Goal: Communication & Community: Share content

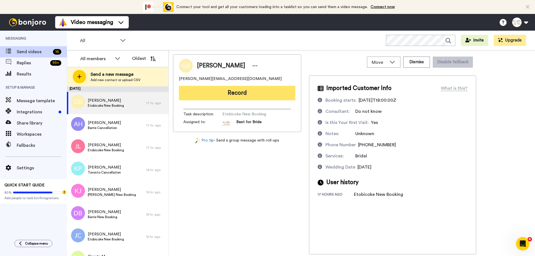
click at [223, 91] on button "Record" at bounding box center [237, 93] width 116 height 14
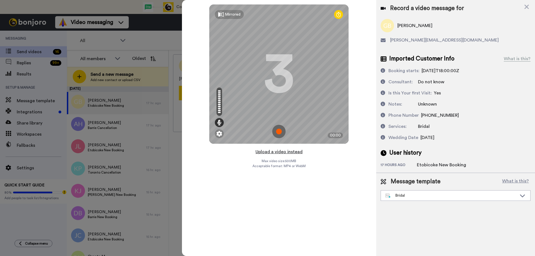
click at [260, 150] on button "Upload a video instead" at bounding box center [279, 151] width 50 height 7
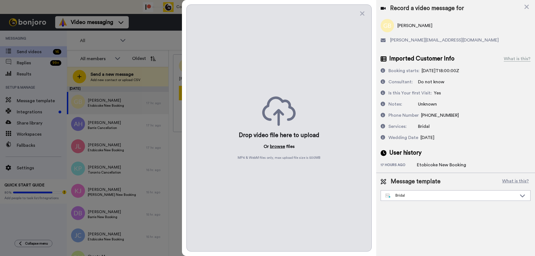
click at [274, 146] on button "browse" at bounding box center [277, 146] width 15 height 7
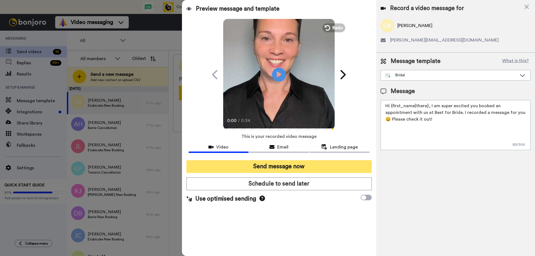
click at [270, 169] on button "Send message now" at bounding box center [278, 166] width 185 height 13
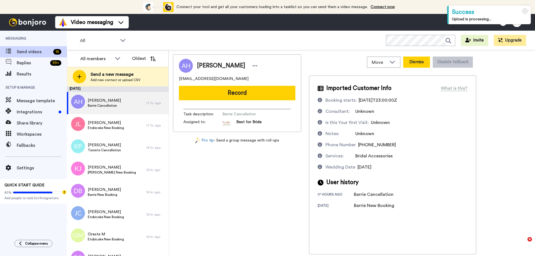
click at [427, 63] on button "Dismiss" at bounding box center [416, 62] width 27 height 11
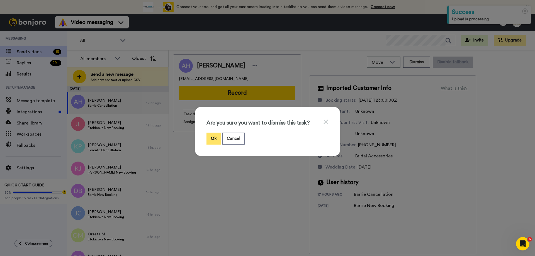
click at [213, 138] on button "Ok" at bounding box center [213, 139] width 14 height 12
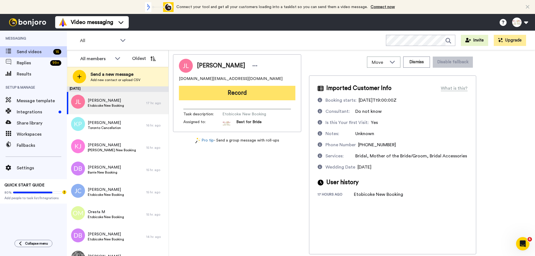
click at [229, 92] on button "Record" at bounding box center [237, 93] width 116 height 14
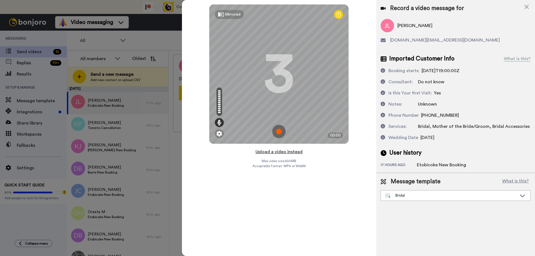
click at [283, 152] on button "Upload a video instead" at bounding box center [279, 151] width 50 height 7
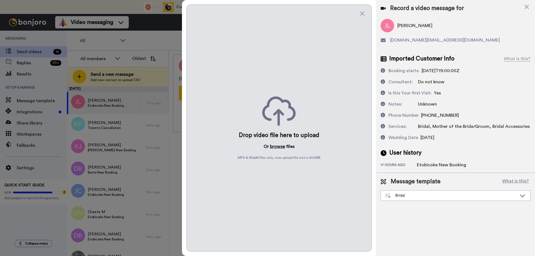
click at [275, 146] on button "browse" at bounding box center [277, 146] width 15 height 7
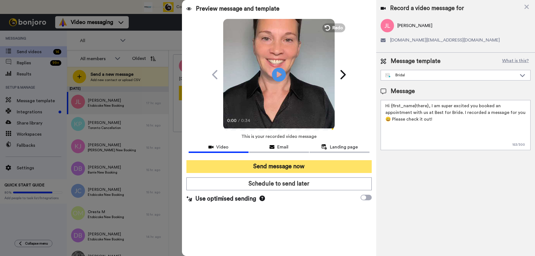
click at [251, 164] on button "Send message now" at bounding box center [278, 166] width 185 height 13
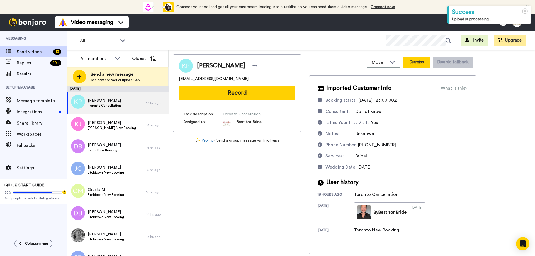
click at [419, 61] on button "Dismiss" at bounding box center [416, 62] width 27 height 11
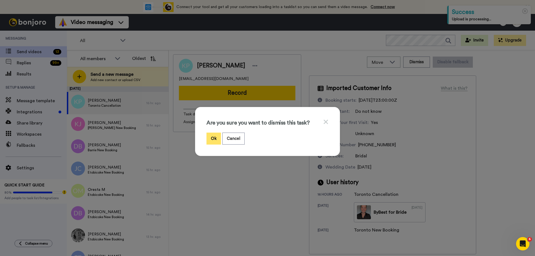
click at [210, 140] on button "Ok" at bounding box center [213, 139] width 14 height 12
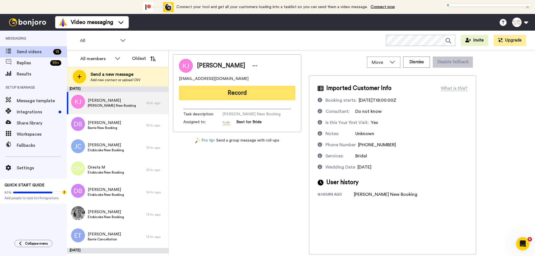
click at [262, 97] on button "Record" at bounding box center [237, 93] width 116 height 14
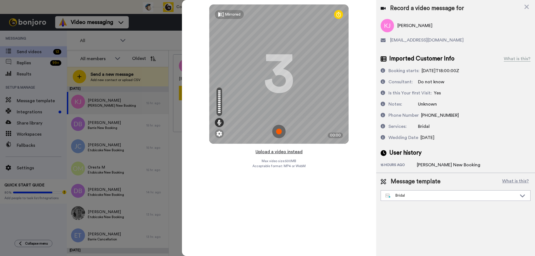
click at [276, 152] on button "Upload a video instead" at bounding box center [279, 151] width 50 height 7
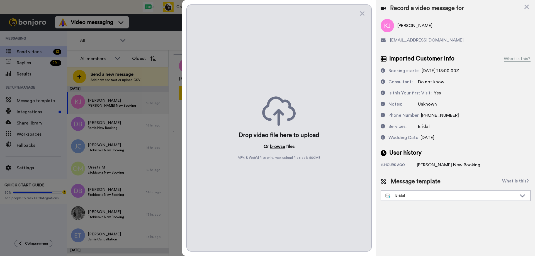
click at [279, 145] on button "browse" at bounding box center [277, 146] width 15 height 7
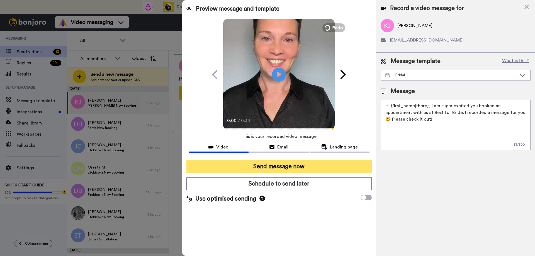
click at [262, 168] on button "Send message now" at bounding box center [278, 166] width 185 height 13
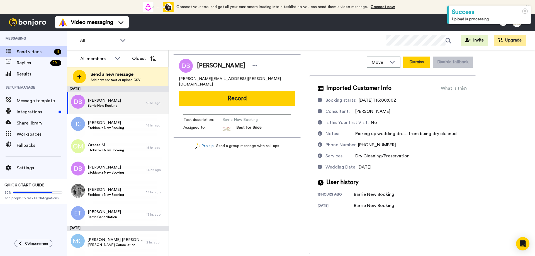
click at [416, 62] on button "Dismiss" at bounding box center [416, 62] width 27 height 11
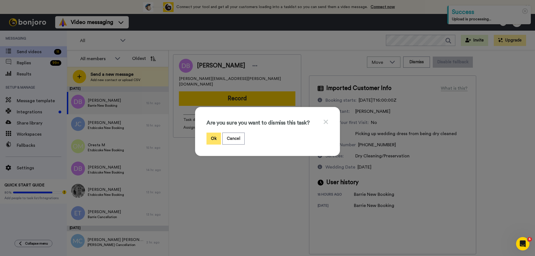
click at [207, 135] on button "Ok" at bounding box center [213, 139] width 14 height 12
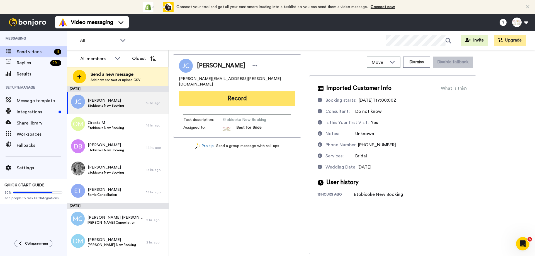
click at [251, 93] on button "Record" at bounding box center [237, 98] width 116 height 14
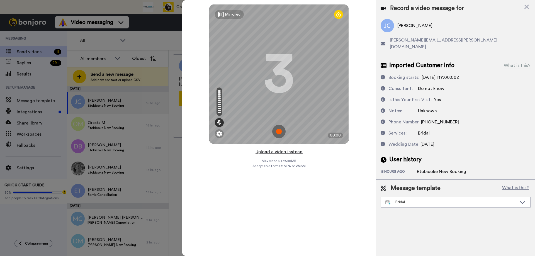
click at [275, 151] on button "Upload a video instead" at bounding box center [279, 151] width 50 height 7
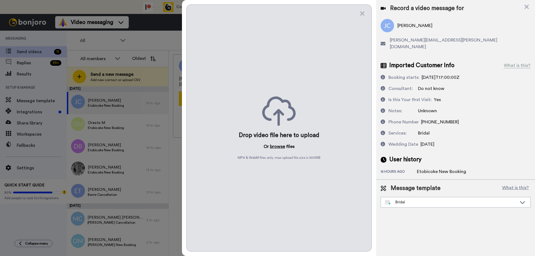
click at [274, 144] on button "browse" at bounding box center [277, 146] width 15 height 7
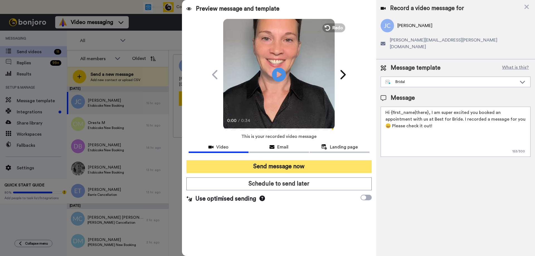
click at [262, 165] on button "Send message now" at bounding box center [278, 166] width 185 height 13
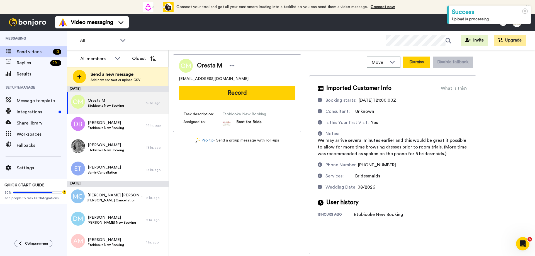
click at [410, 65] on button "Dismiss" at bounding box center [416, 62] width 27 height 11
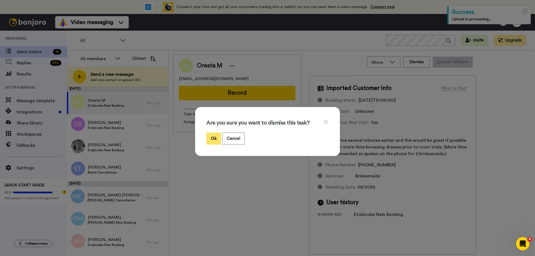
click at [211, 139] on button "Ok" at bounding box center [213, 139] width 14 height 12
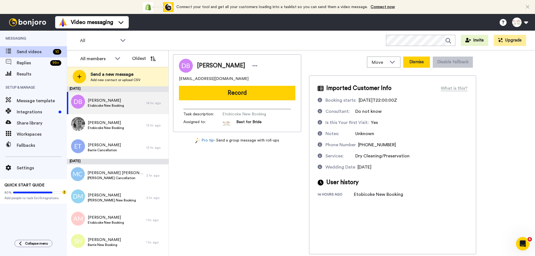
click at [416, 63] on button "Dismiss" at bounding box center [416, 62] width 27 height 11
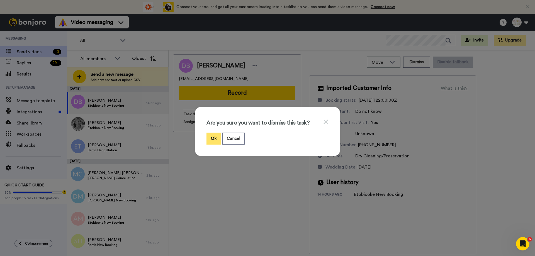
click at [217, 139] on button "Ok" at bounding box center [213, 139] width 14 height 12
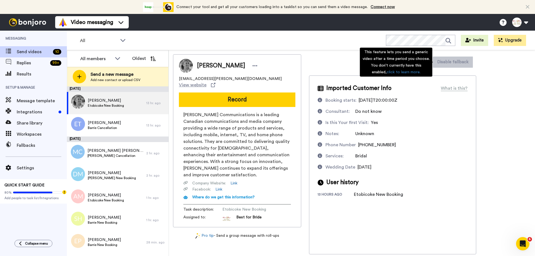
click at [424, 65] on div "This feature lets you send a generic video after a time period you choose. You …" at bounding box center [396, 62] width 72 height 29
click at [423, 66] on div "This feature lets you send a generic video after a time period you choose. You …" at bounding box center [396, 62] width 72 height 29
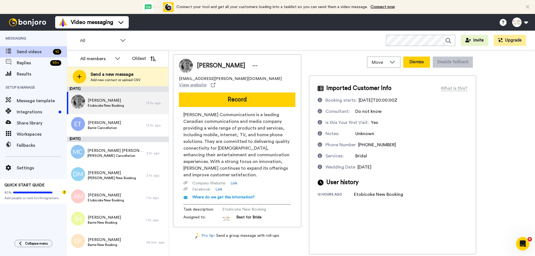
click at [417, 65] on button "Dismiss" at bounding box center [416, 62] width 27 height 11
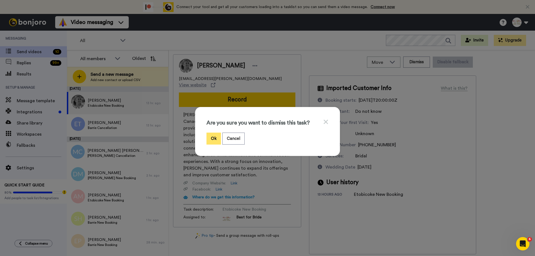
click at [208, 137] on button "Ok" at bounding box center [213, 139] width 14 height 12
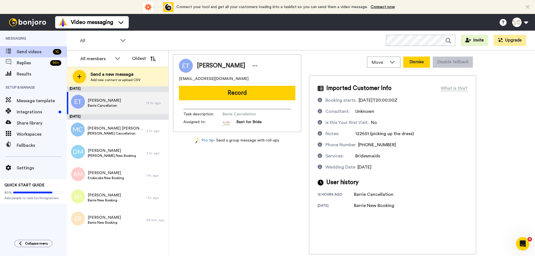
click at [418, 63] on button "Dismiss" at bounding box center [416, 62] width 27 height 11
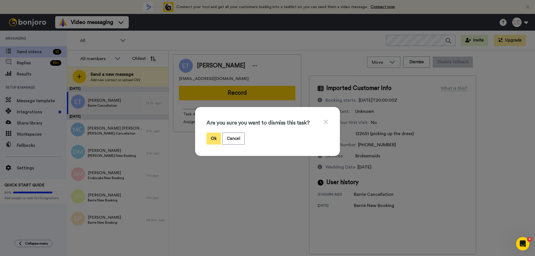
click at [210, 141] on button "Ok" at bounding box center [213, 139] width 14 height 12
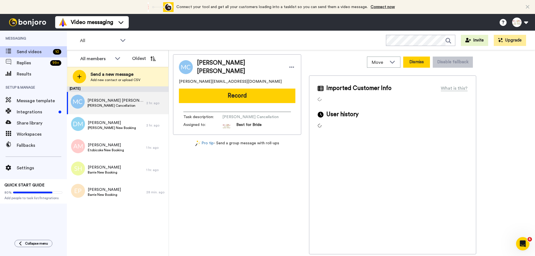
click at [418, 64] on button "Dismiss" at bounding box center [416, 62] width 27 height 11
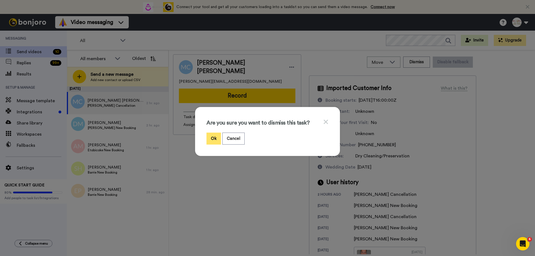
click at [215, 136] on button "Ok" at bounding box center [213, 139] width 14 height 12
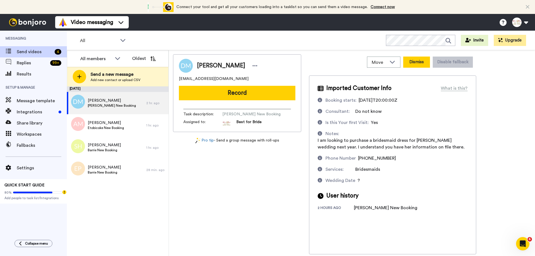
click at [409, 62] on button "Dismiss" at bounding box center [416, 62] width 27 height 11
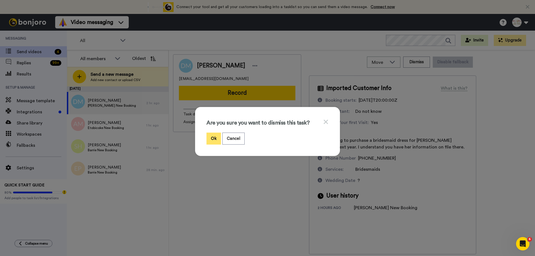
click at [210, 139] on button "Ok" at bounding box center [213, 139] width 14 height 12
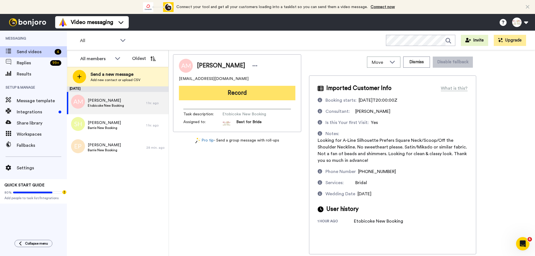
click at [253, 95] on button "Record" at bounding box center [237, 93] width 116 height 14
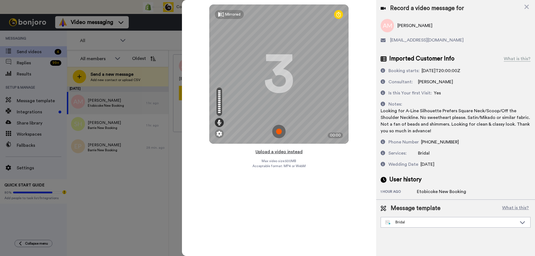
click at [277, 152] on button "Upload a video instead" at bounding box center [279, 151] width 50 height 7
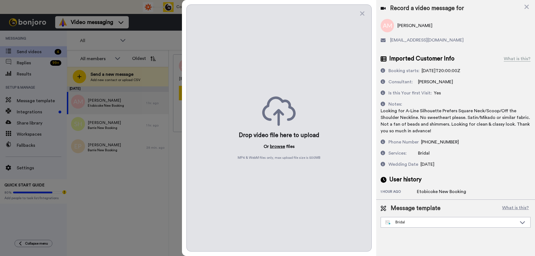
click at [279, 148] on button "browse" at bounding box center [277, 146] width 15 height 7
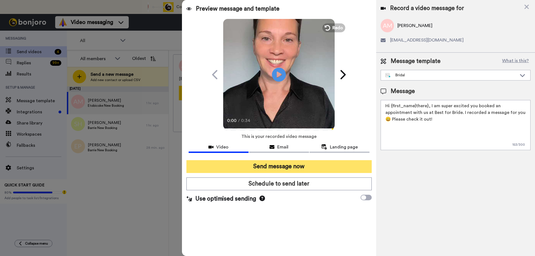
click at [258, 168] on button "Send message now" at bounding box center [278, 166] width 185 height 13
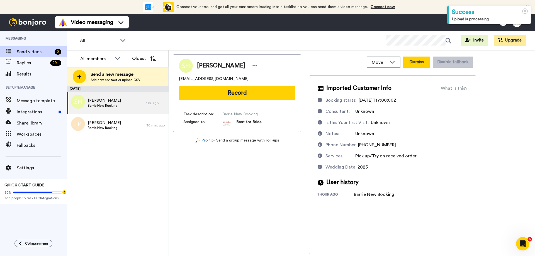
click at [422, 65] on button "Dismiss" at bounding box center [416, 62] width 27 height 11
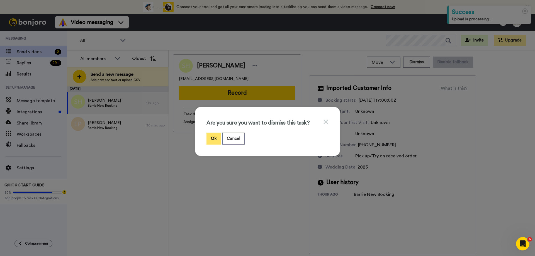
click at [211, 140] on button "Ok" at bounding box center [213, 139] width 14 height 12
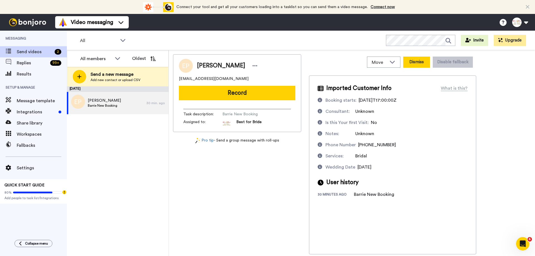
click at [414, 60] on button "Dismiss" at bounding box center [416, 62] width 27 height 11
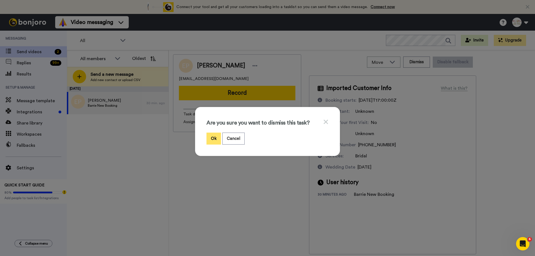
click at [212, 139] on button "Ok" at bounding box center [213, 139] width 14 height 12
